Goal: Task Accomplishment & Management: Manage account settings

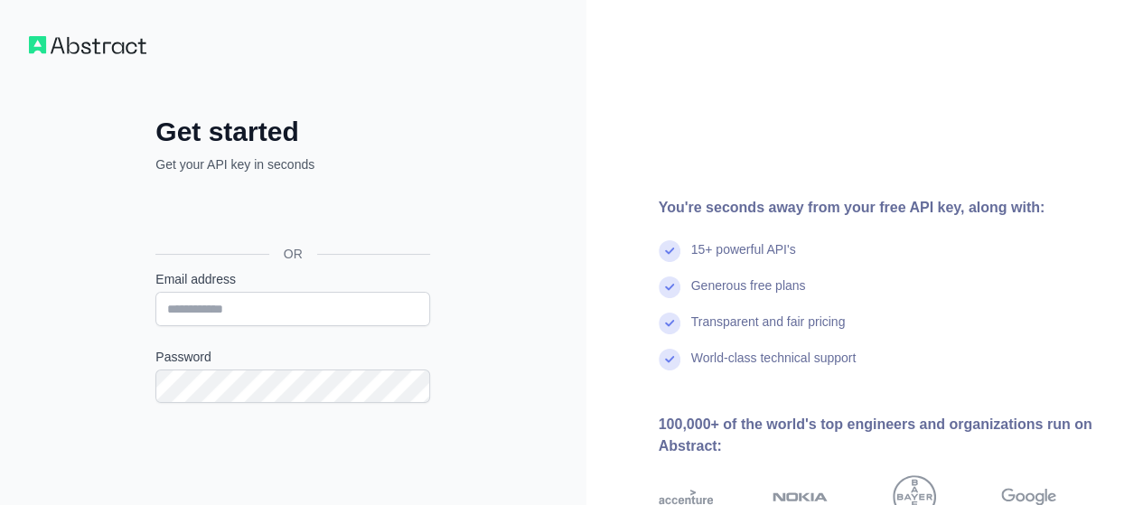
type input "**********"
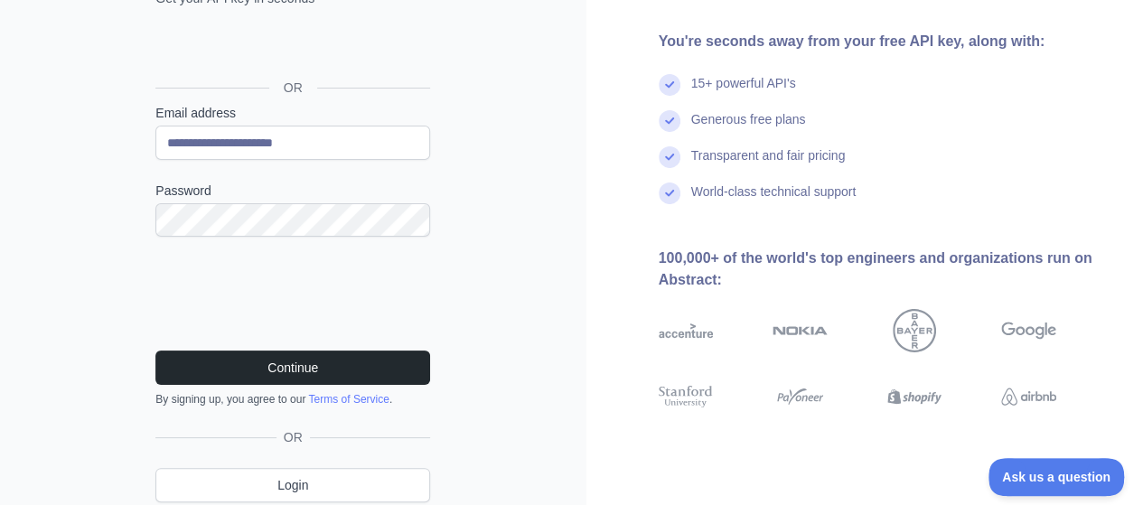
scroll to position [232, 0]
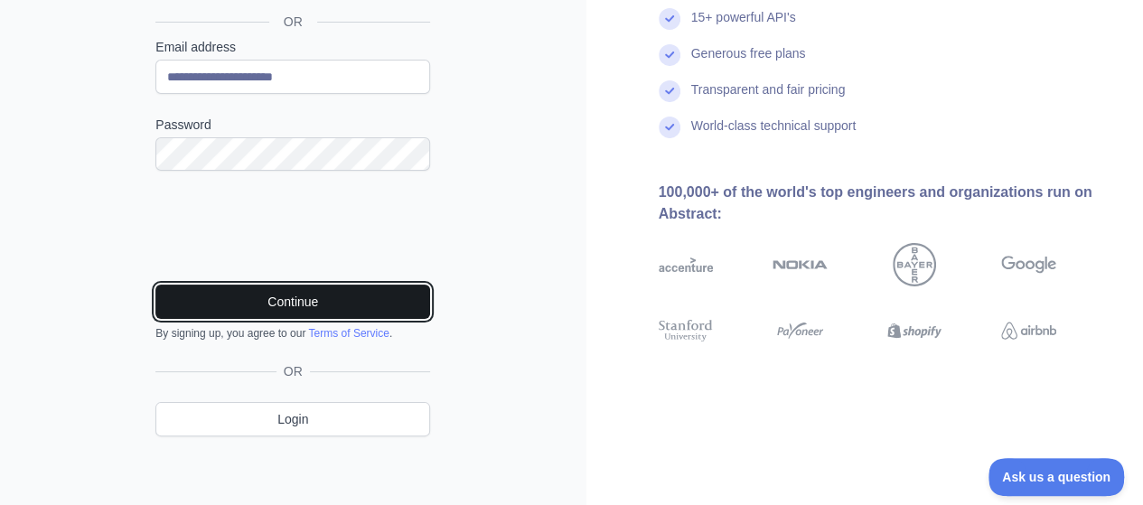
click at [288, 305] on button "Continue" at bounding box center [292, 302] width 275 height 34
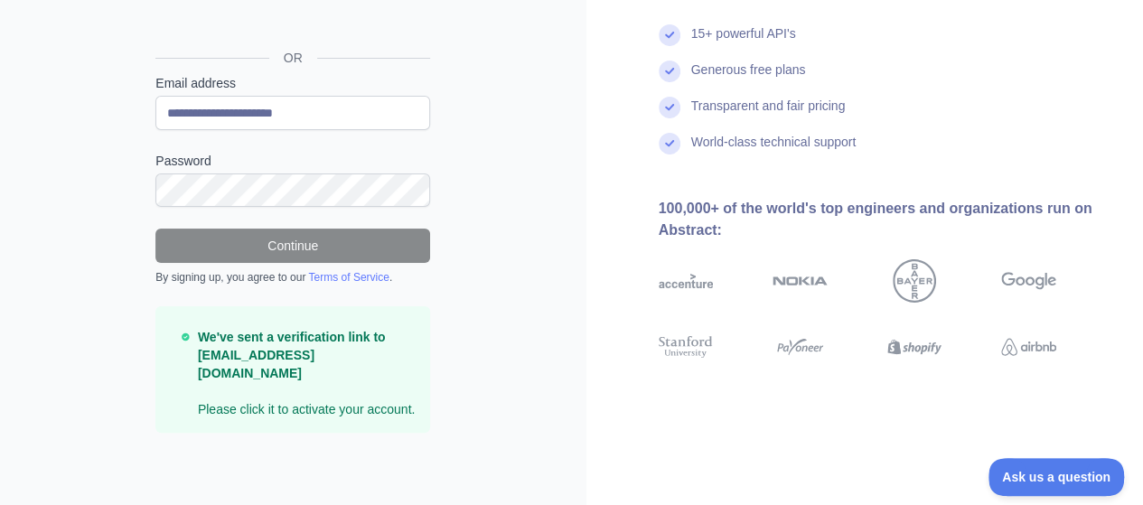
scroll to position [175, 0]
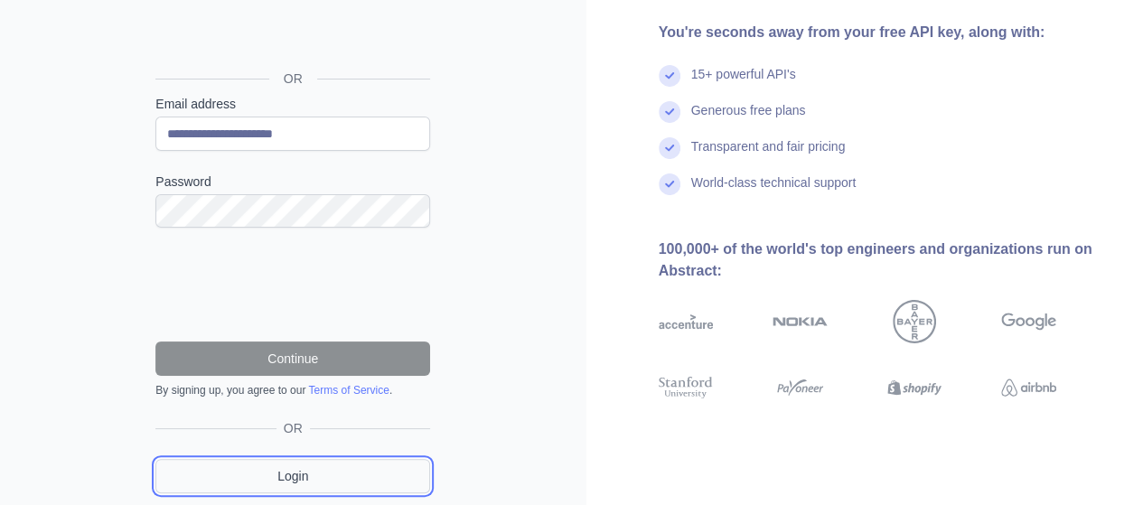
click at [307, 469] on link "Login" at bounding box center [292, 476] width 275 height 34
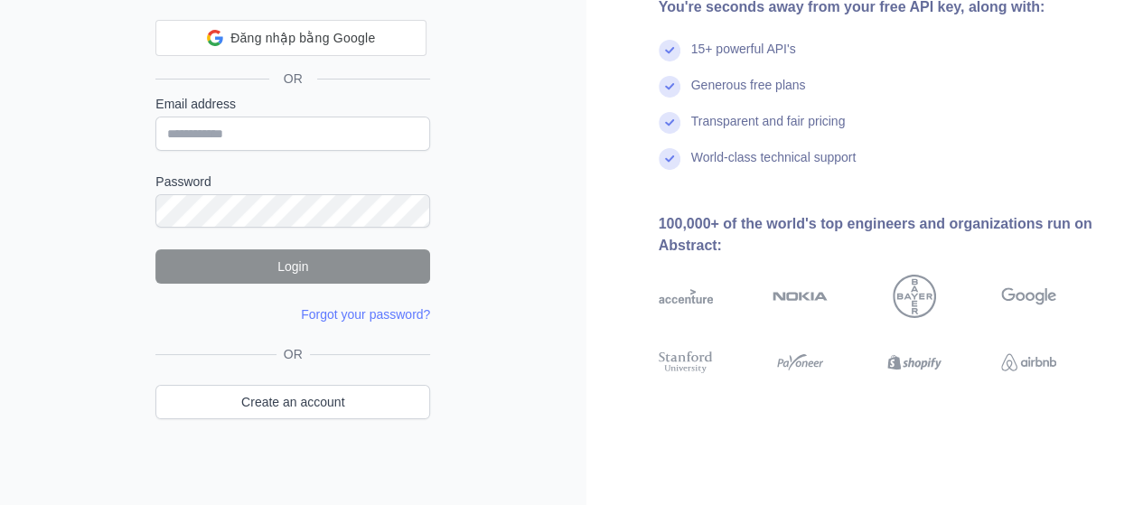
scroll to position [140, 0]
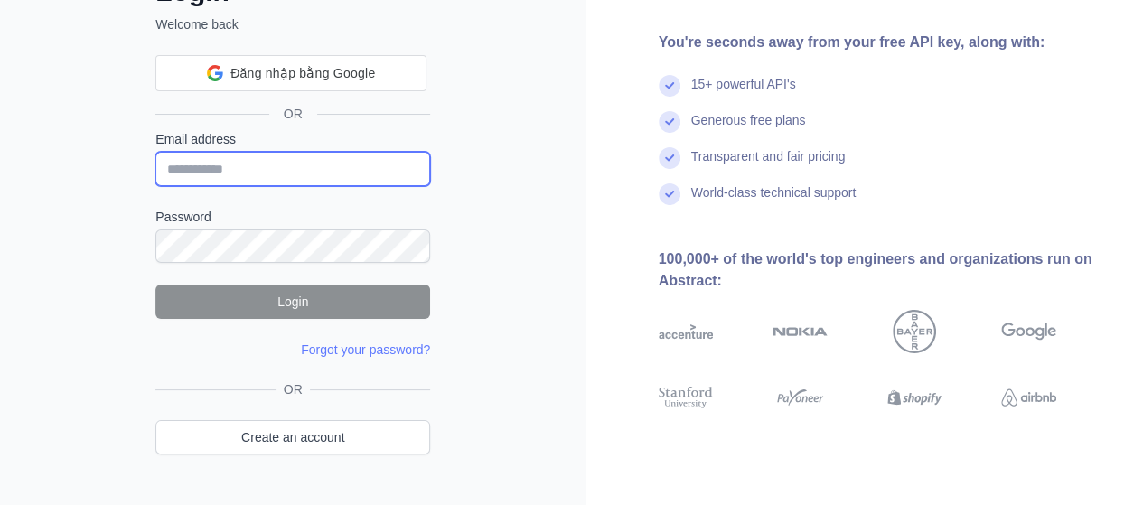
type input "**********"
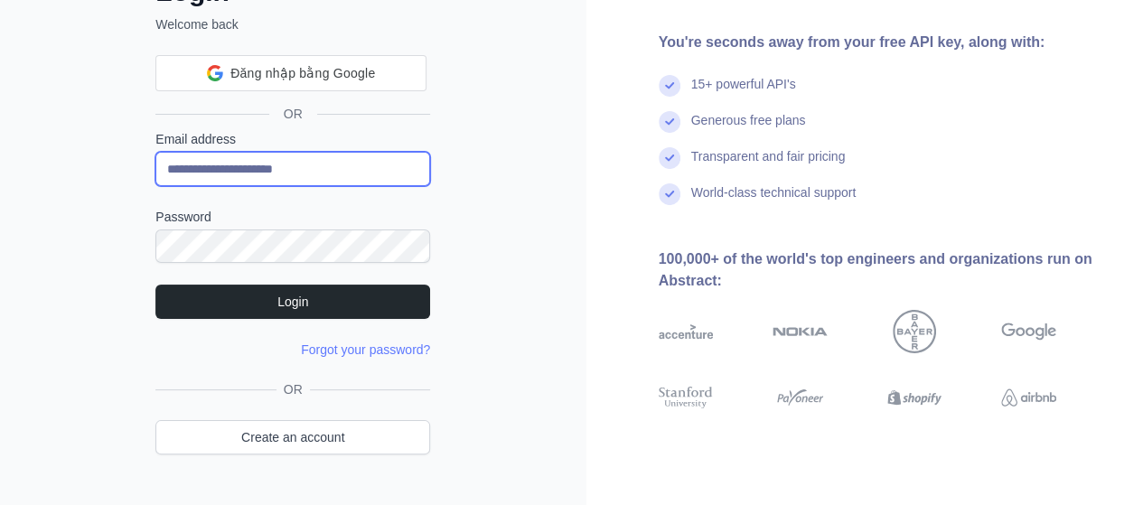
click at [266, 164] on div "**********" at bounding box center [292, 158] width 275 height 56
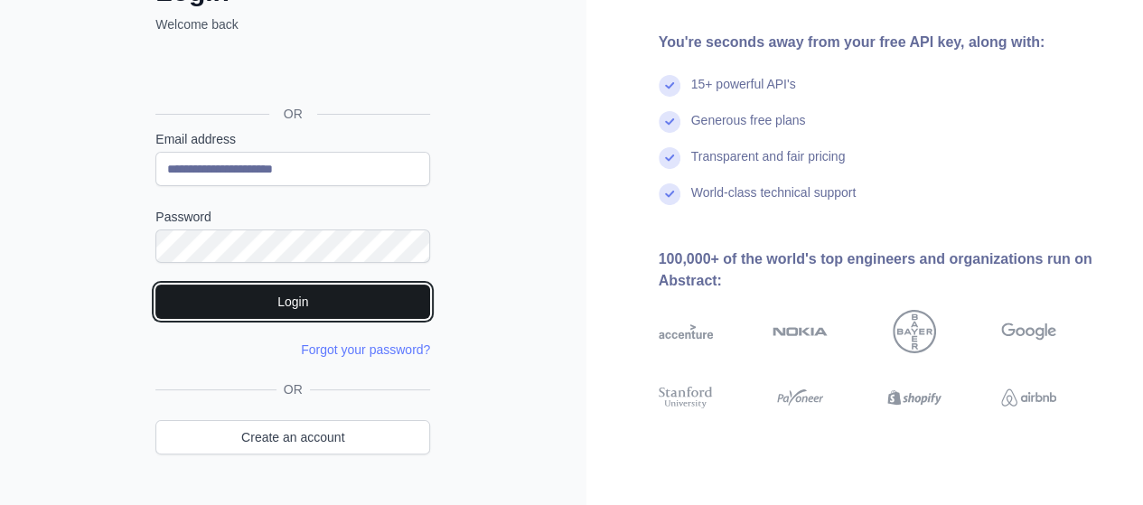
click at [225, 292] on button "Login" at bounding box center [292, 302] width 275 height 34
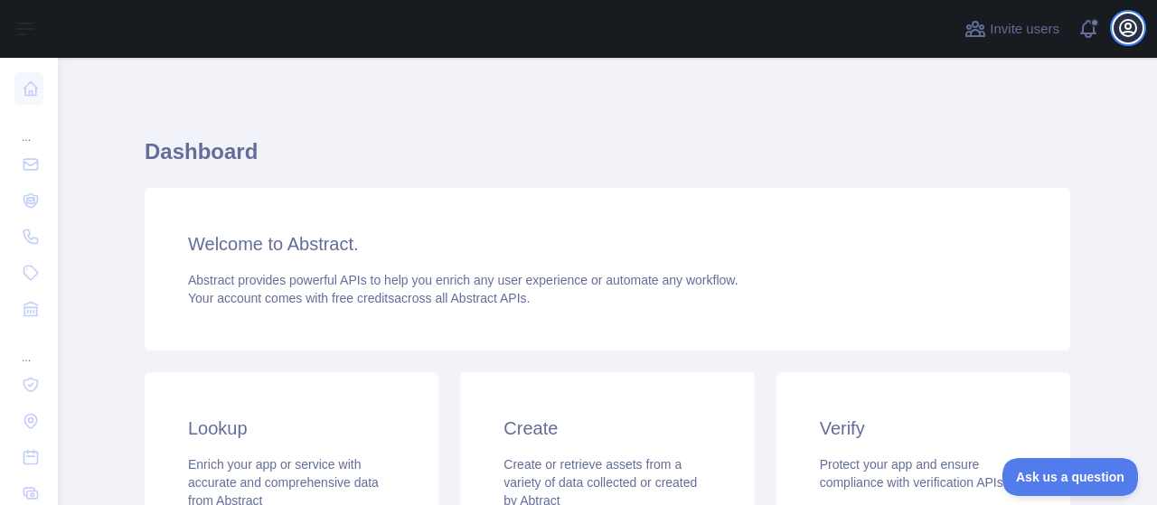
click at [1135, 28] on icon "button" at bounding box center [1128, 28] width 16 height 16
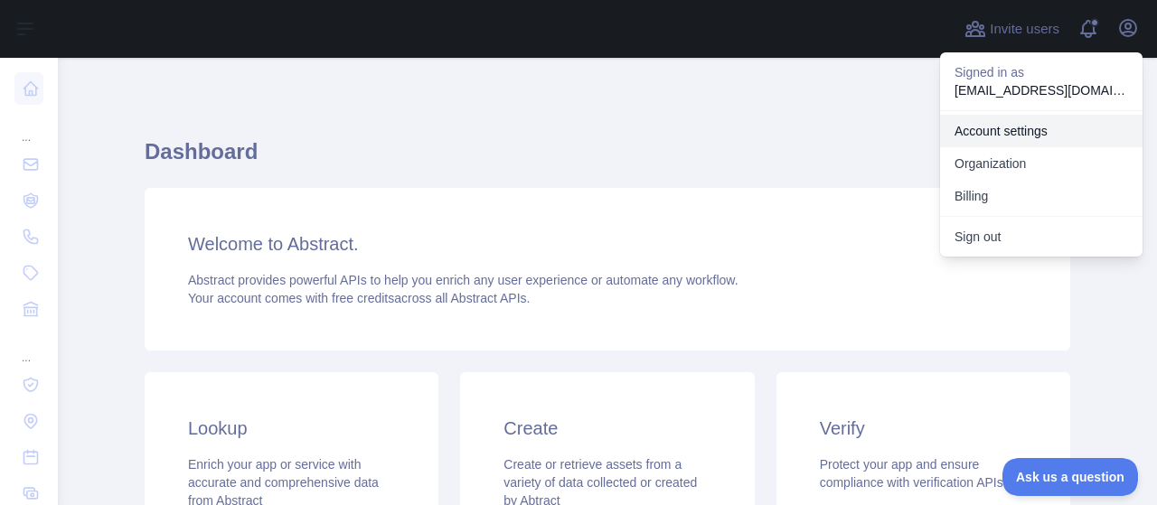
click at [1093, 125] on link "Account settings" at bounding box center [1041, 131] width 202 height 33
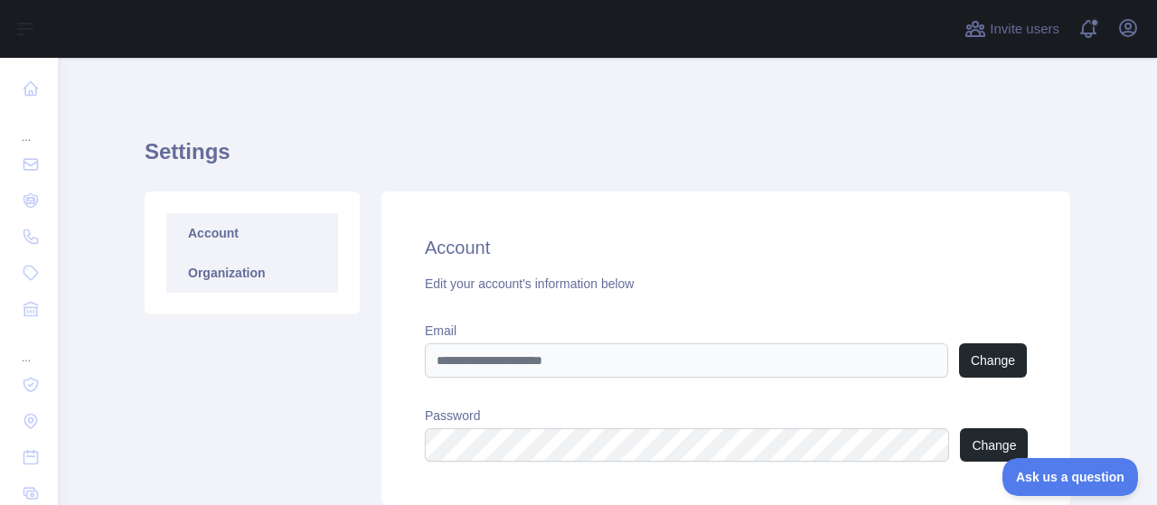
click at [282, 272] on link "Organization" at bounding box center [252, 273] width 172 height 40
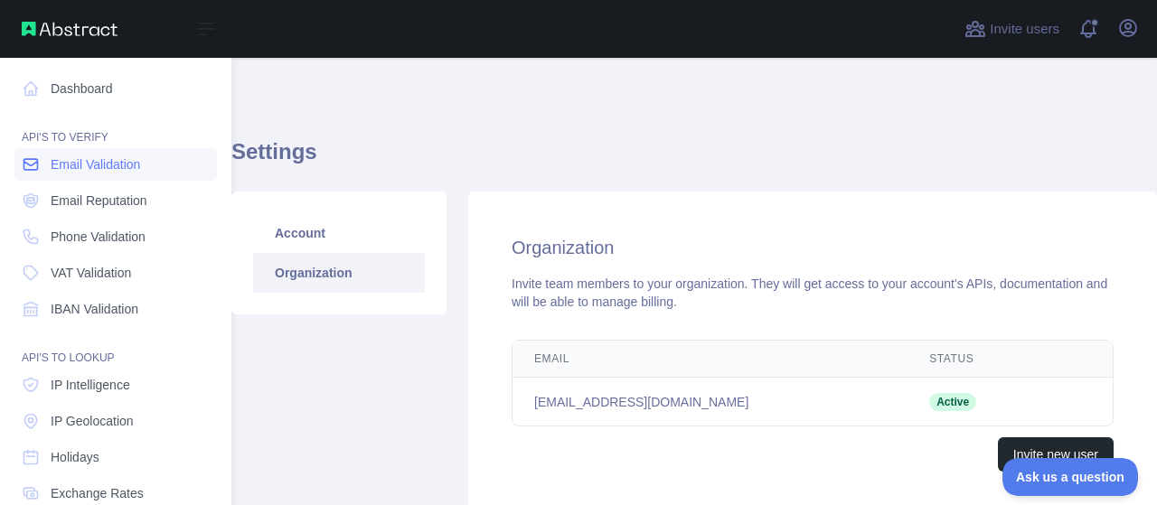
click at [94, 168] on span "Email Validation" at bounding box center [95, 164] width 89 height 18
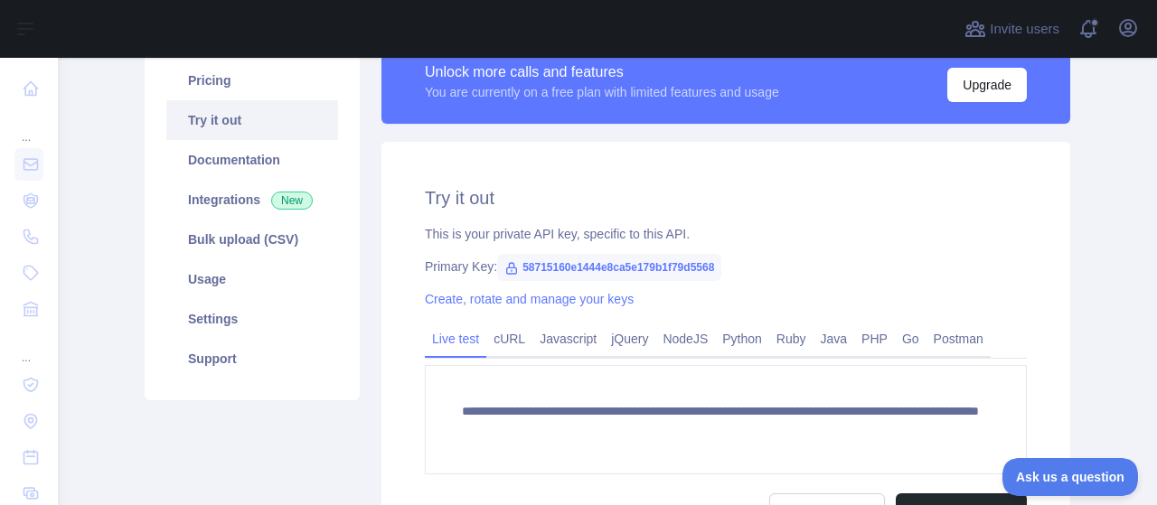
scroll to position [155, 0]
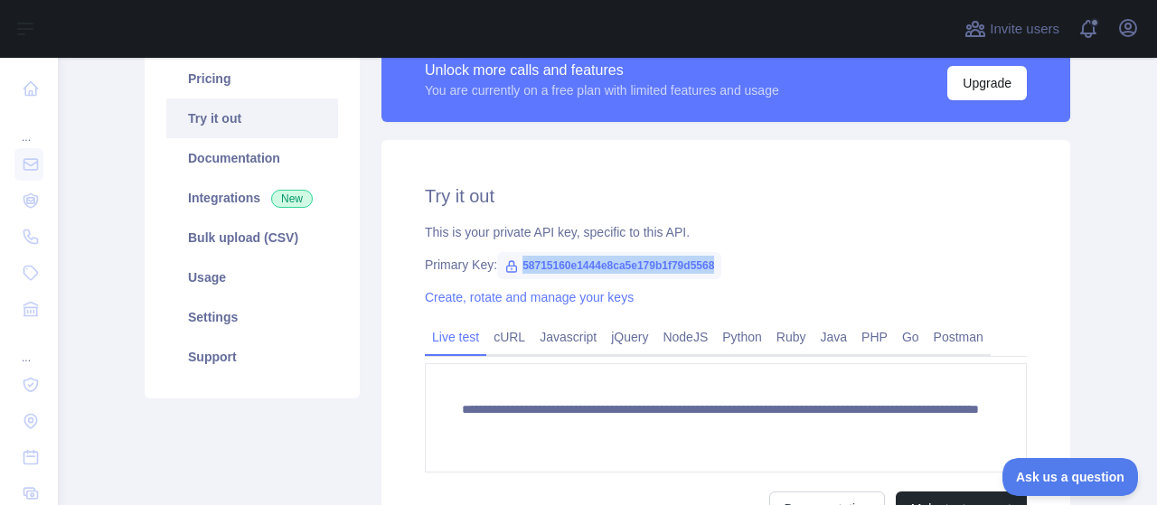
drag, startPoint x: 513, startPoint y: 267, endPoint x: 728, endPoint y: 264, distance: 215.1
click at [728, 264] on div "Primary Key: 58715160e1444e8ca5e179b1f79d5568" at bounding box center [726, 265] width 602 height 18
copy span "58715160e1444e8ca5e179b1f79d5568"
